Goal: Find specific page/section: Find specific page/section

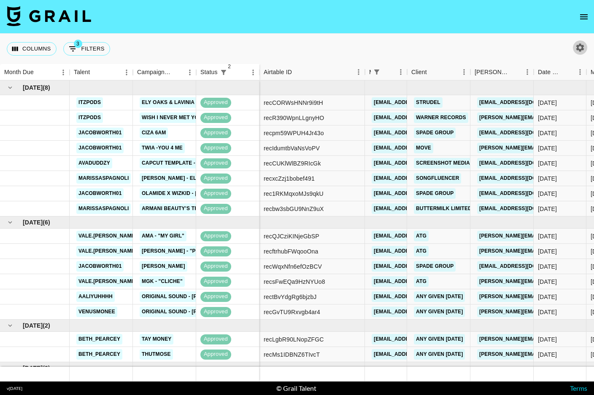
click at [580, 50] on icon "button" at bounding box center [580, 47] width 8 height 8
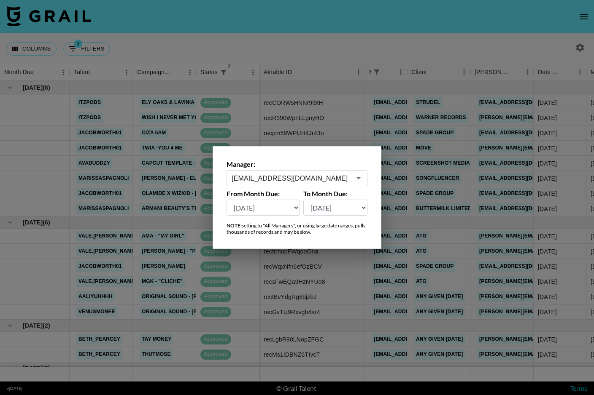
select select "[DATE]"
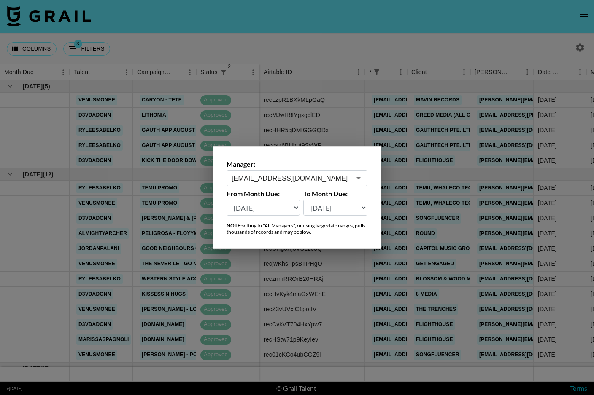
click at [326, 52] on div at bounding box center [297, 197] width 594 height 395
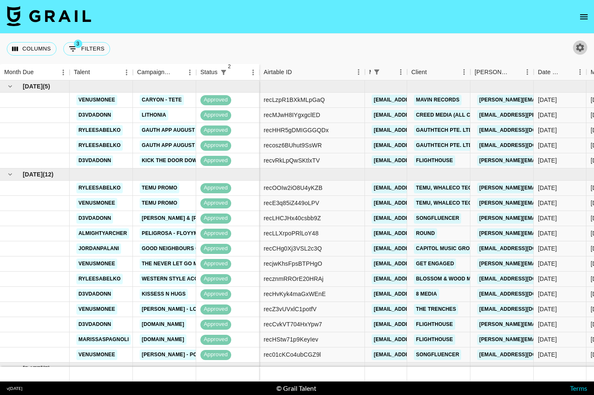
scroll to position [-1, 0]
click at [0, 0] on html "Columns 3 Filters + Booking Month Due Talent Campaign (Type) Status 2 Airtable …" at bounding box center [297, 197] width 594 height 395
drag, startPoint x: 0, startPoint y: 0, endPoint x: 83, endPoint y: 50, distance: 97.4
click at [0, 0] on html "Columns 3 Filters + Booking Month Due Talent Campaign (Type) Status 2 Airtable …" at bounding box center [297, 197] width 594 height 395
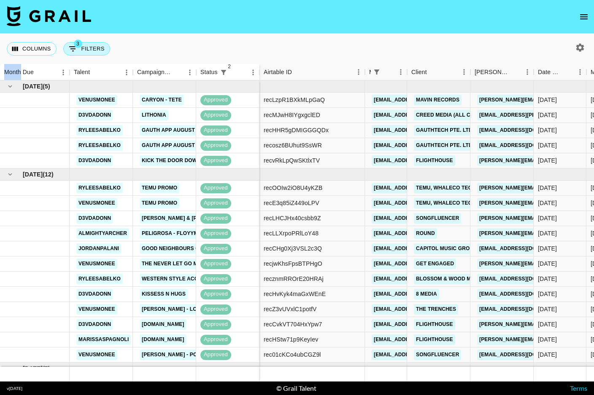
click at [87, 53] on button "3 Filters" at bounding box center [86, 48] width 47 height 13
select select "status"
select select "not"
select select "cancelled"
select select "status"
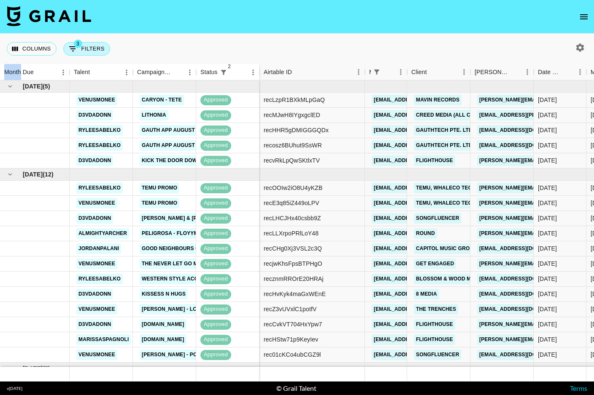
select select "not"
select select "declined"
select select "managerIds"
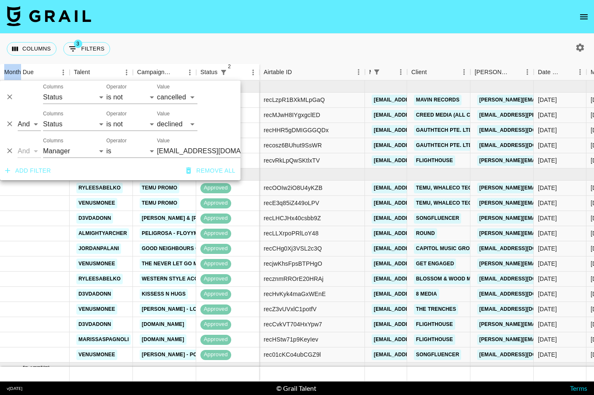
click at [8, 172] on icon "button" at bounding box center [7, 171] width 8 height 8
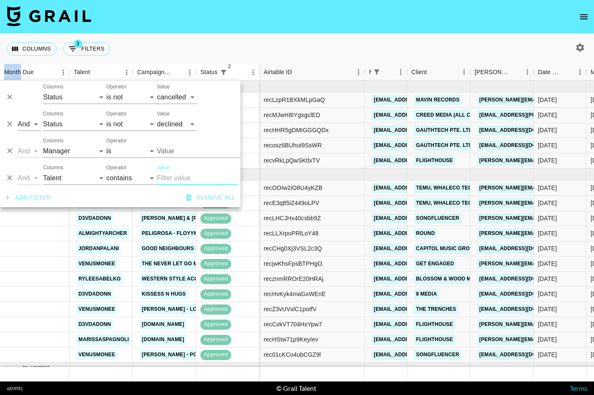
type input "[EMAIL_ADDRESS][DOMAIN_NAME]"
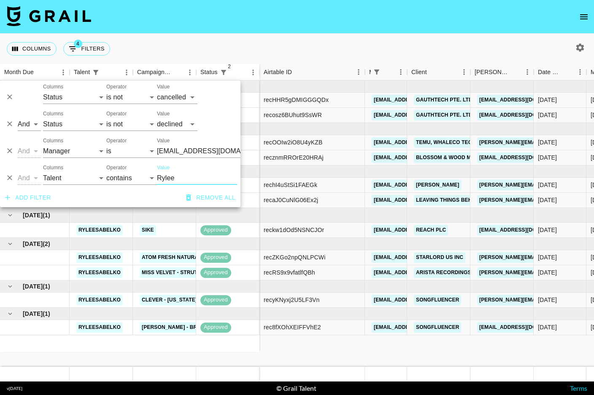
type input "Rylee"
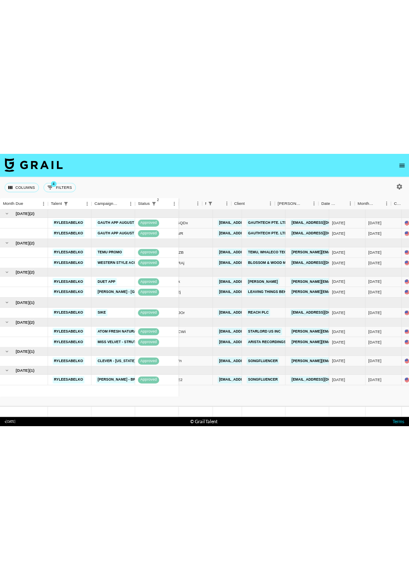
scroll to position [0, 53]
